Goal: Check status: Check status

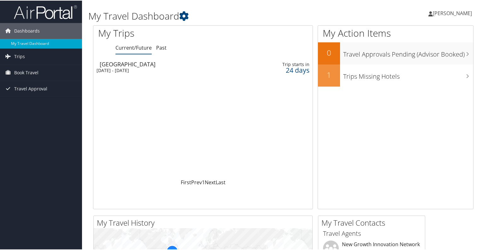
click at [117, 67] on div "[DATE] - [DATE]" at bounding box center [168, 70] width 142 height 6
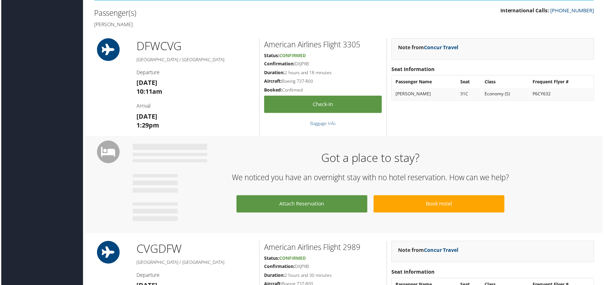
scroll to position [172, 0]
